Goal: Transaction & Acquisition: Subscribe to service/newsletter

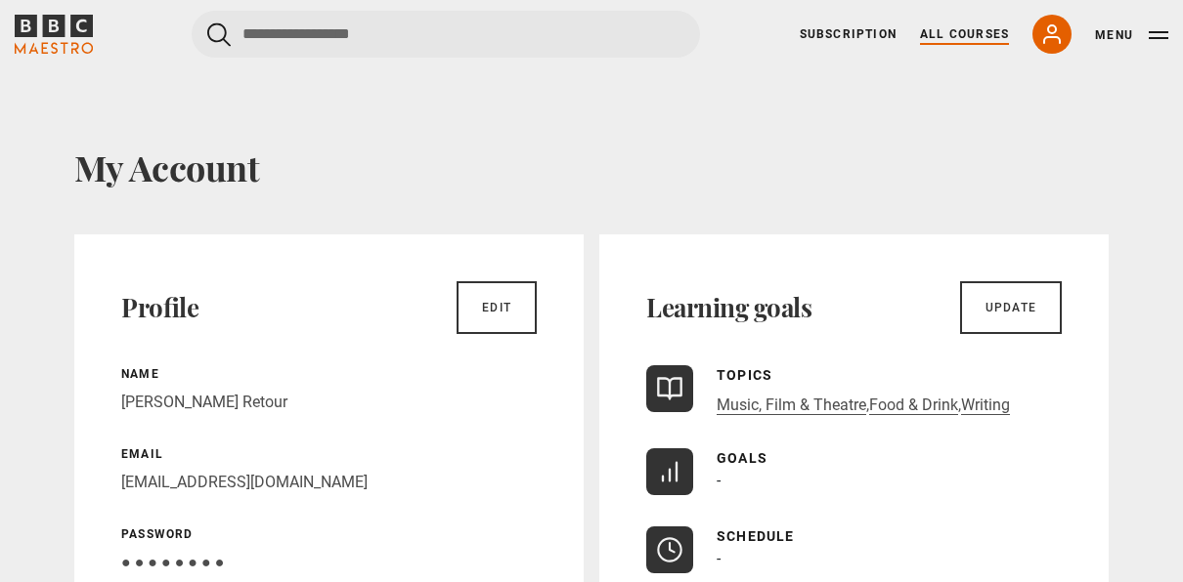
click at [953, 27] on link "All Courses" at bounding box center [964, 34] width 89 height 18
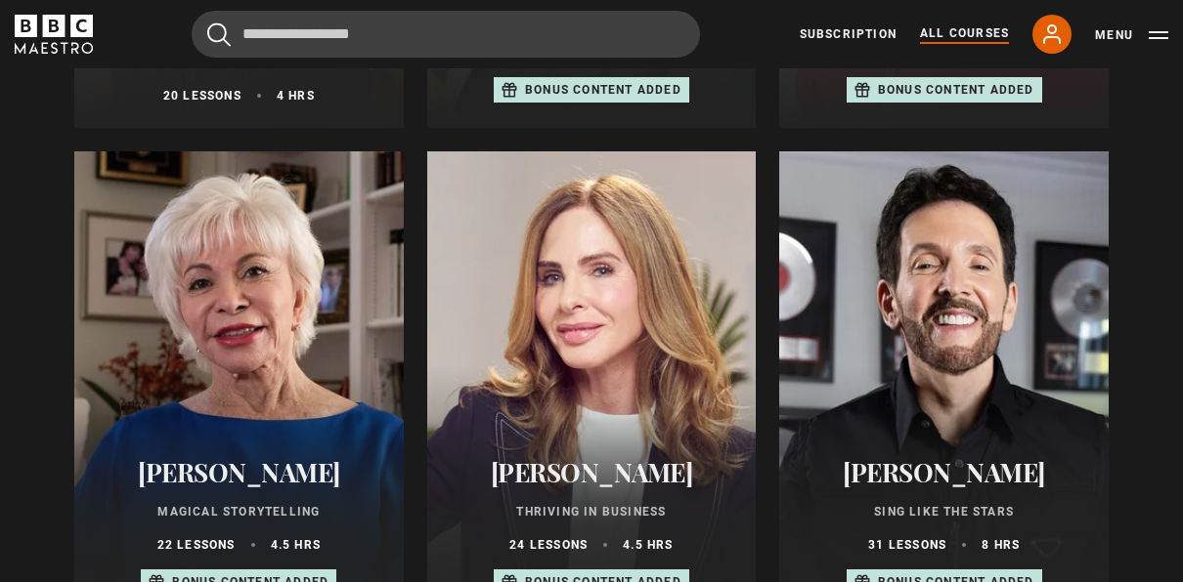
scroll to position [1276, 0]
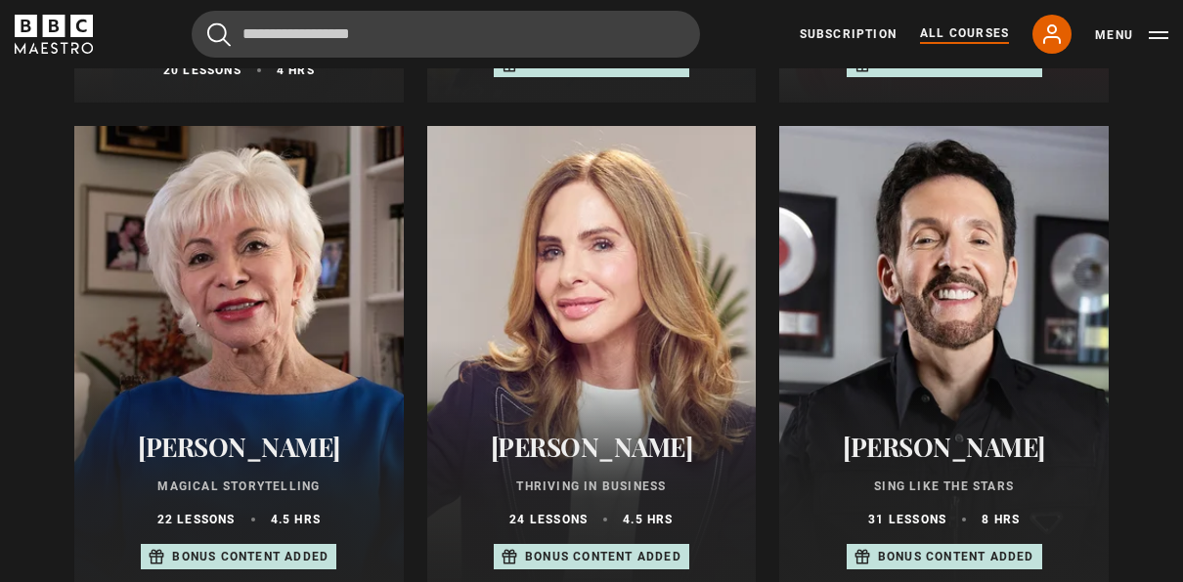
click at [325, 410] on div at bounding box center [238, 360] width 329 height 469
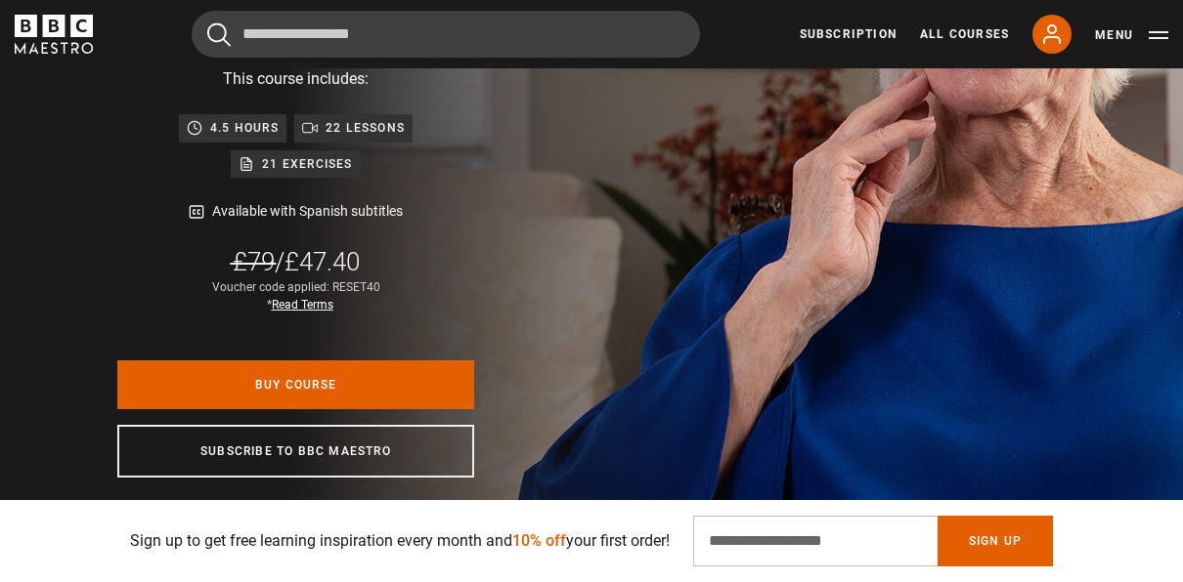
scroll to position [730, 0]
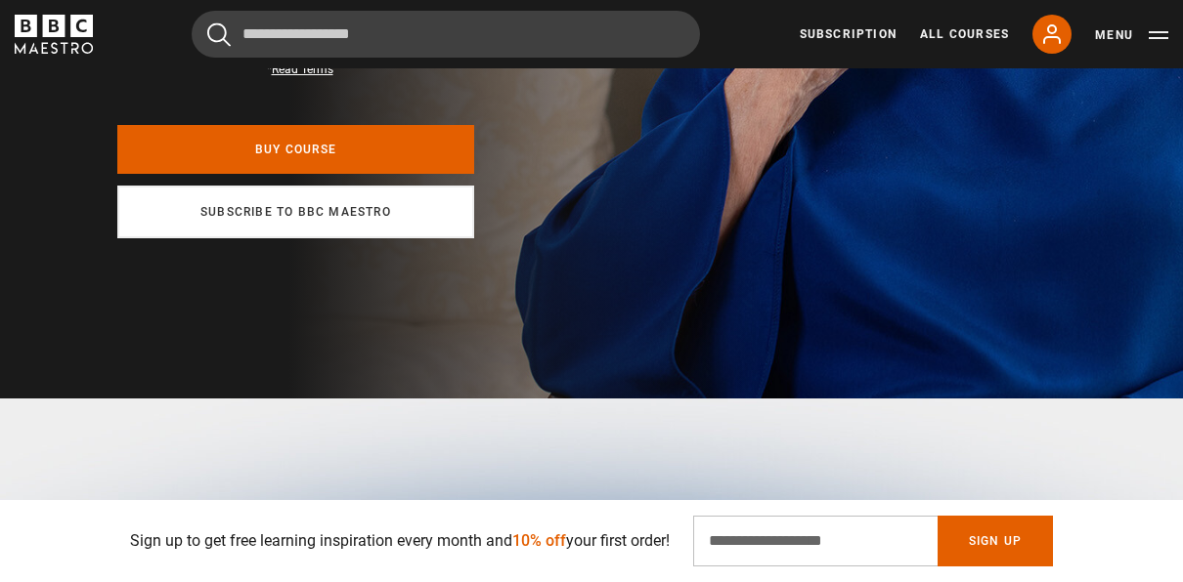
click at [355, 221] on link "Subscribe to BBC Maestro" at bounding box center [295, 212] width 357 height 53
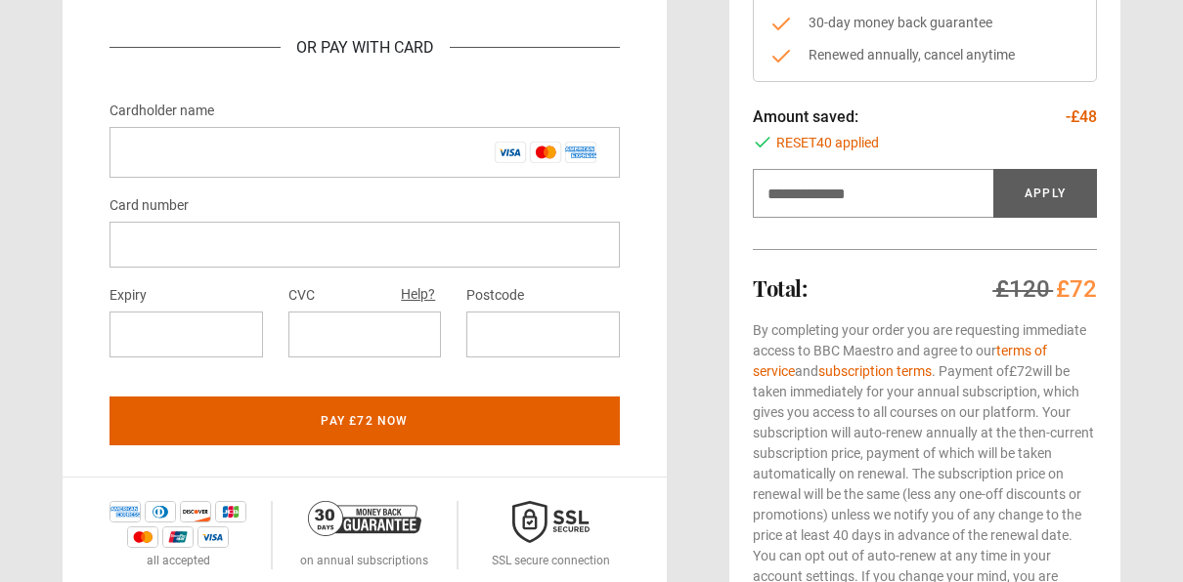
scroll to position [535, 0]
